Goal: Check status: Check status

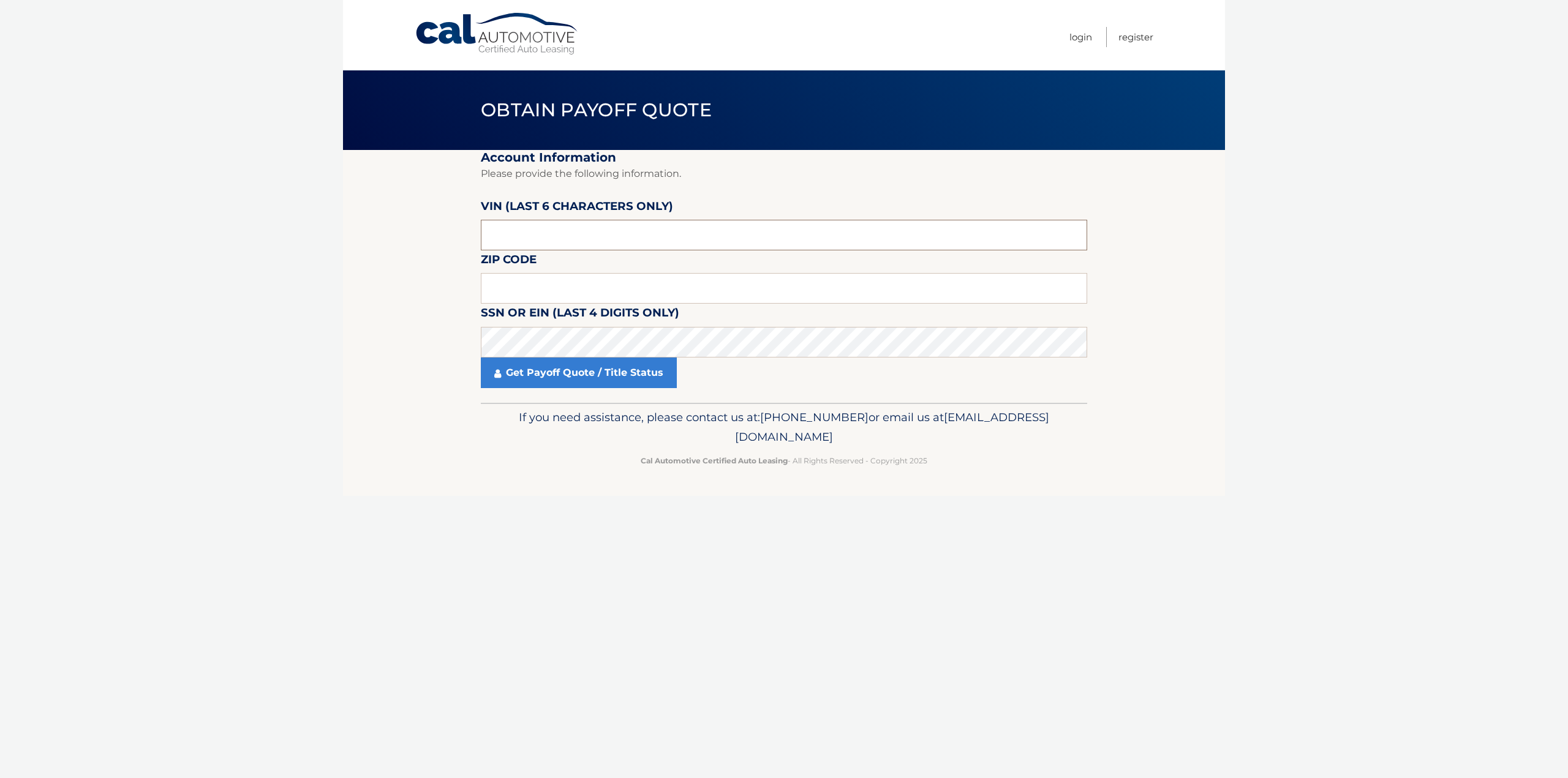
click at [648, 234] on input "text" at bounding box center [784, 235] width 606 height 30
type input "001454"
click at [628, 286] on input "text" at bounding box center [784, 288] width 606 height 30
type input "10304"
drag, startPoint x: 442, startPoint y: 487, endPoint x: 451, endPoint y: 439, distance: 48.8
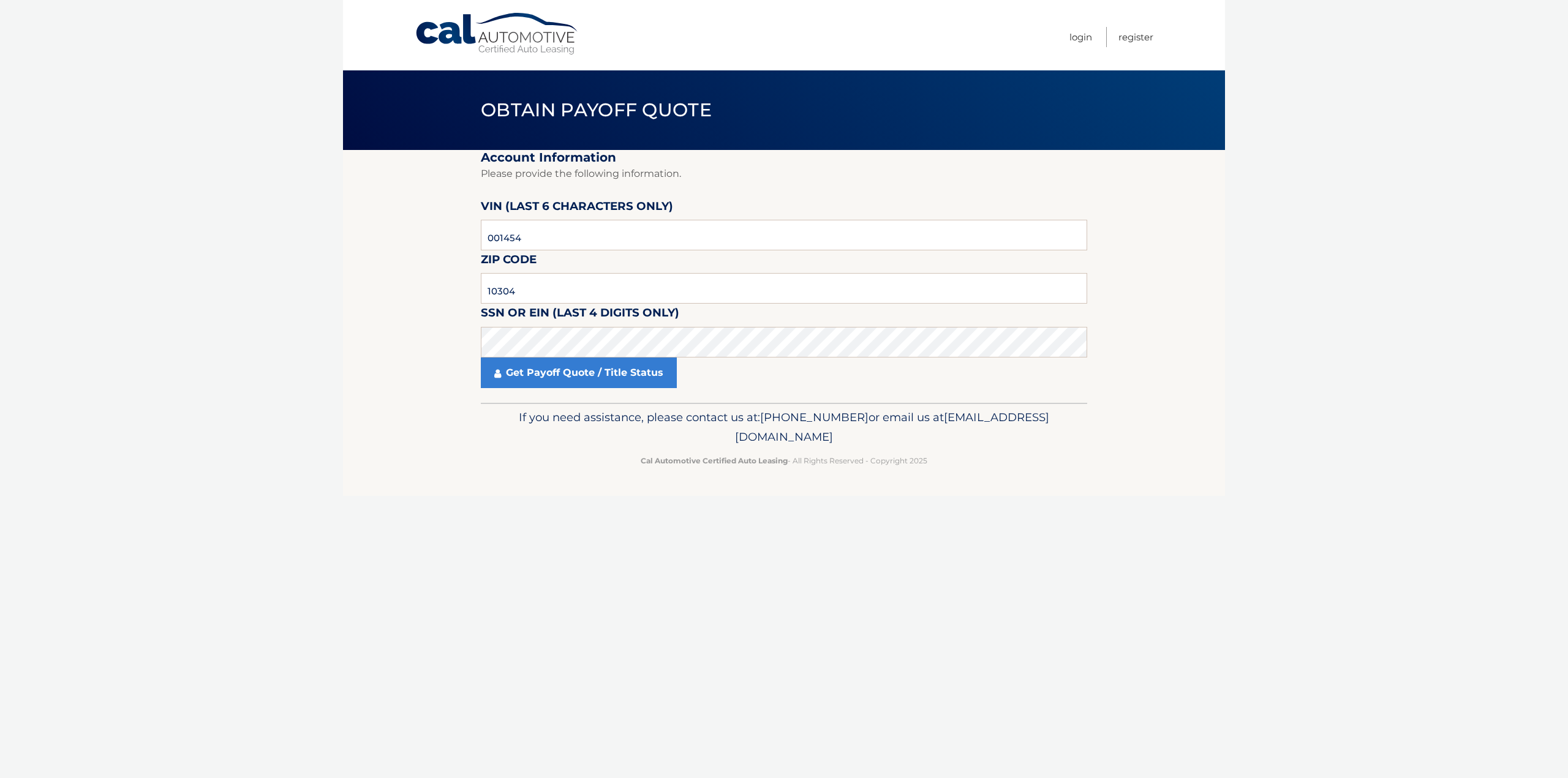
click at [445, 483] on footer "If you need assistance, please contact us at: 609-807-3200 or email us at Custo…" at bounding box center [784, 449] width 882 height 93
click at [536, 373] on link "Get Payoff Quote / Title Status" at bounding box center [578, 373] width 196 height 30
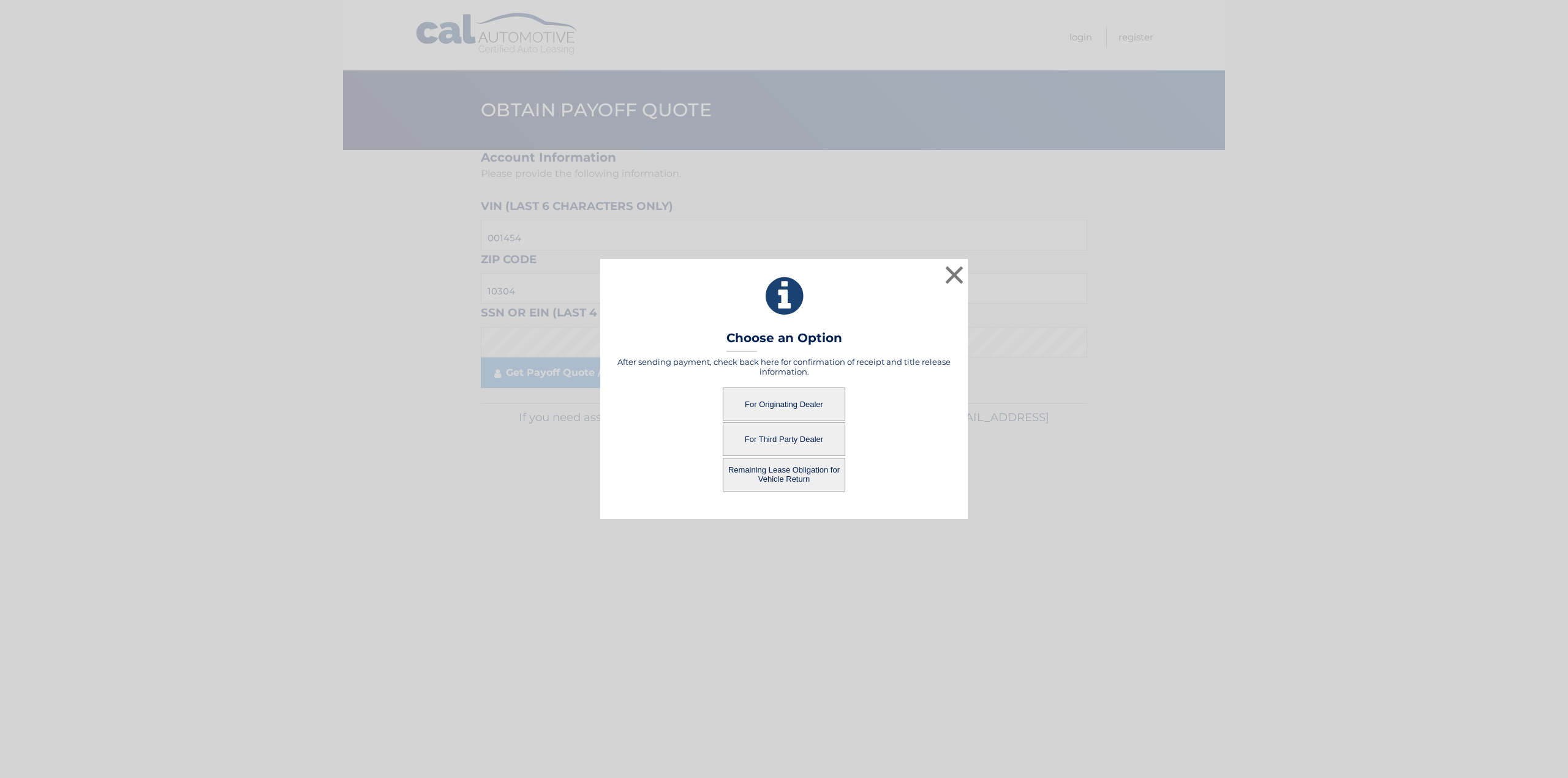
click at [810, 400] on button "For Originating Dealer" at bounding box center [784, 405] width 123 height 34
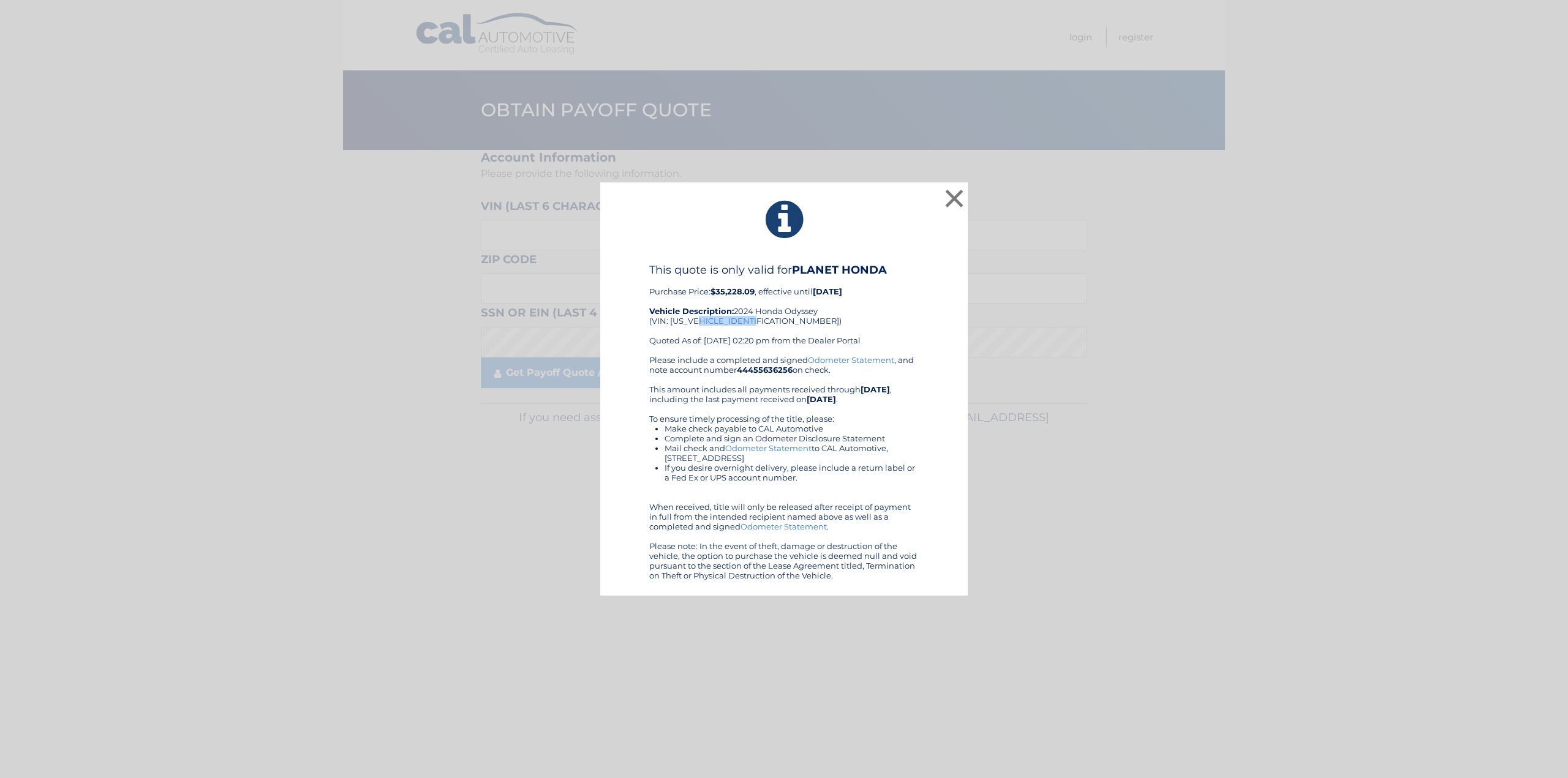
drag, startPoint x: 759, startPoint y: 319, endPoint x: 699, endPoint y: 319, distance: 60.0
click at [699, 319] on div "This quote is only valid for PLANET HONDA Purchase Price: $35,228.09 , effectiv…" at bounding box center [784, 309] width 270 height 92
drag, startPoint x: 670, startPoint y: 319, endPoint x: 755, endPoint y: 325, distance: 85.2
click at [755, 325] on div "This quote is only valid for PLANET HONDA Purchase Price: $35,228.09 , effectiv…" at bounding box center [784, 309] width 270 height 92
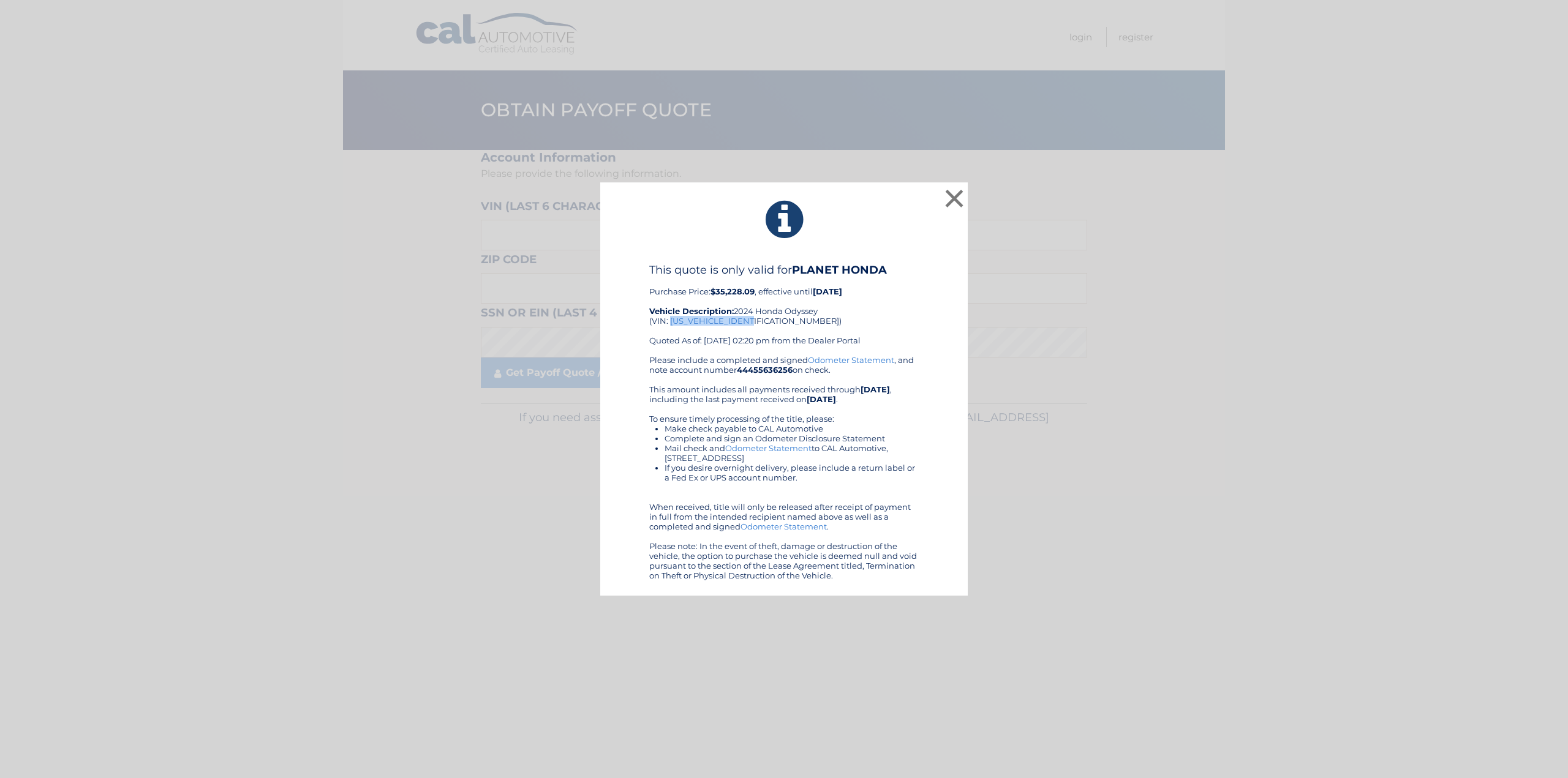
copy div "[US_VEHICLE_IDENTIFICATION_NUMBER]"
click at [955, 198] on button "×" at bounding box center [954, 198] width 24 height 24
